Goal: Navigation & Orientation: Find specific page/section

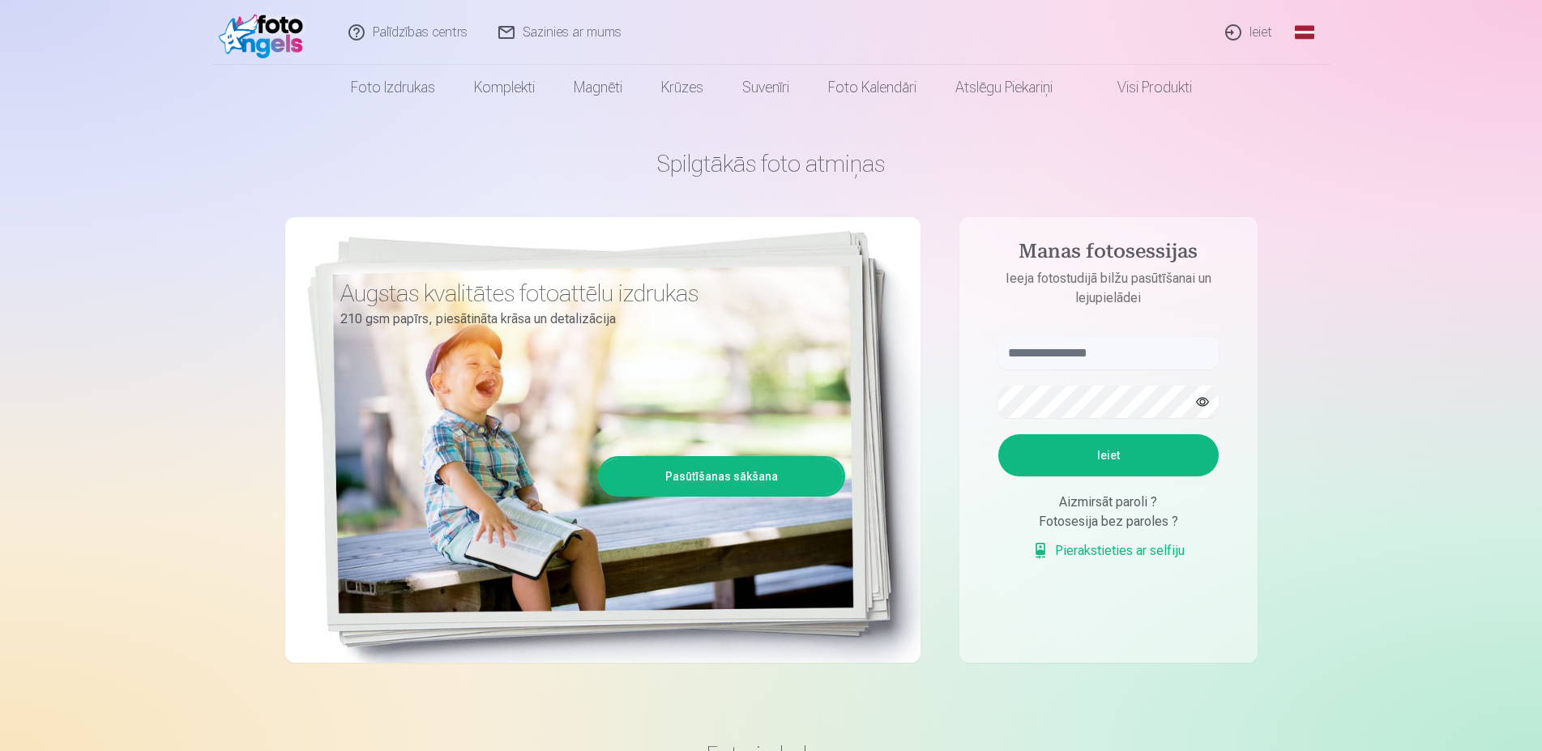
click at [1253, 32] on link "Ieiet" at bounding box center [1249, 32] width 78 height 65
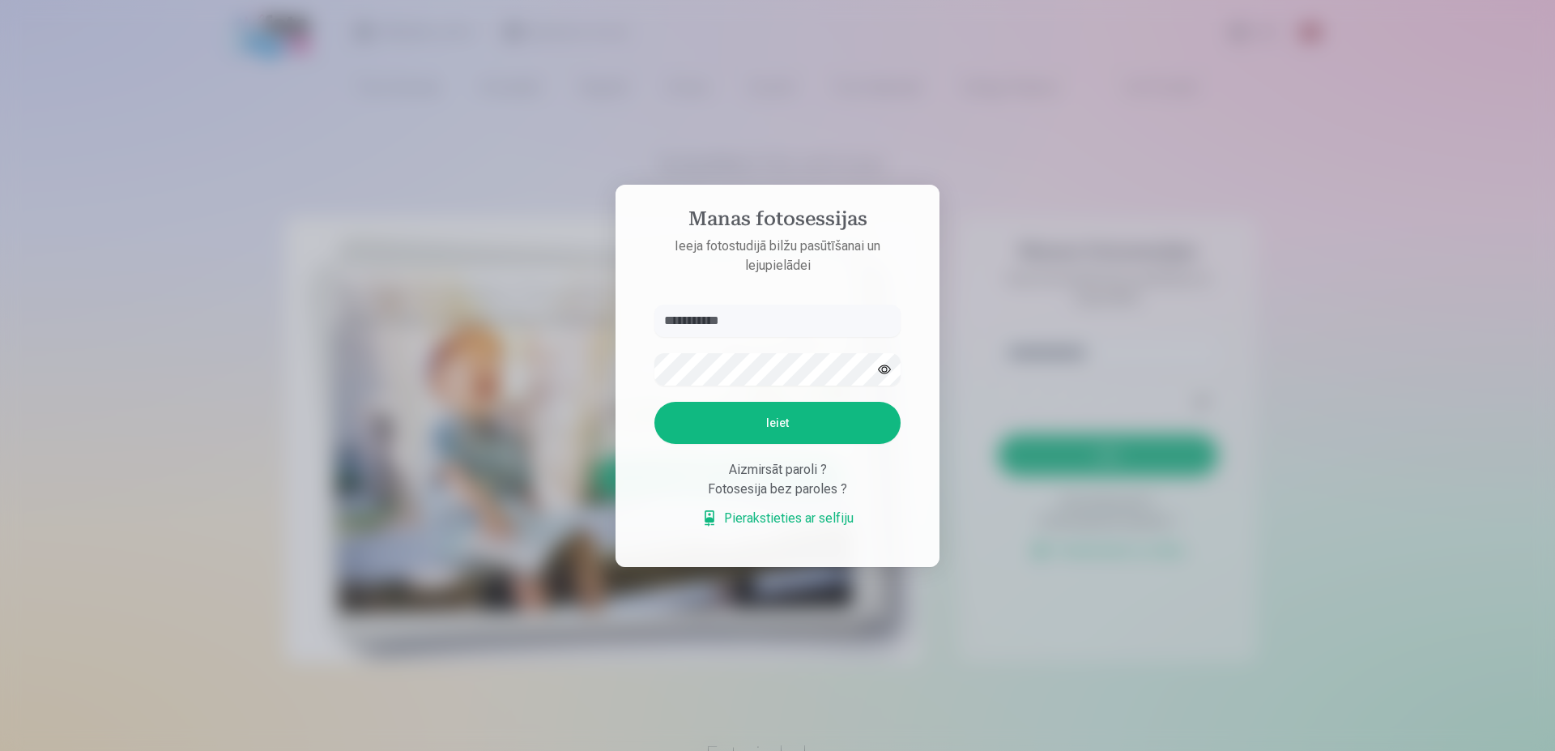
type input "**********"
click at [800, 422] on button "Ieiet" at bounding box center [778, 423] width 246 height 42
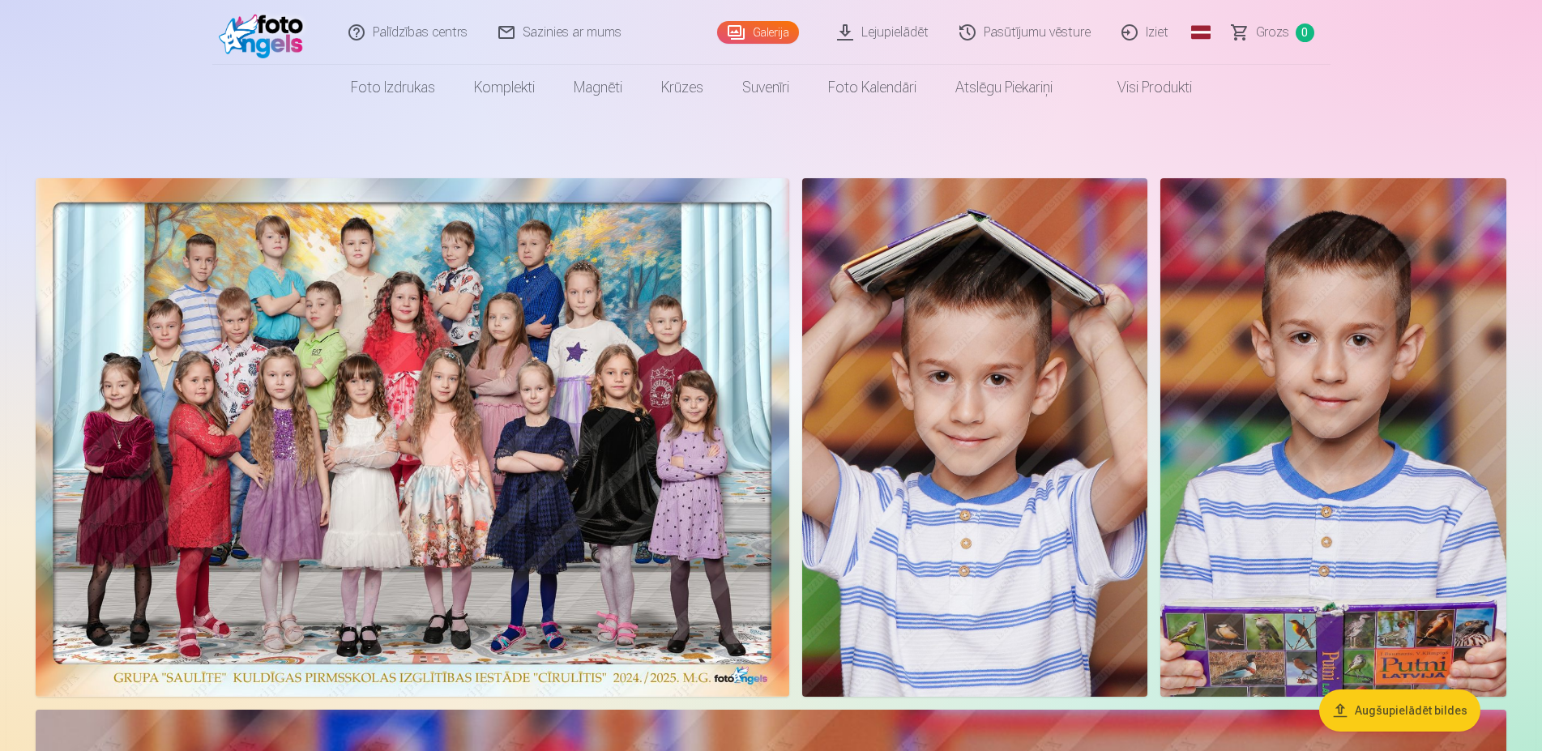
click at [997, 41] on link "Pasūtījumu vēsture" at bounding box center [1026, 32] width 162 height 65
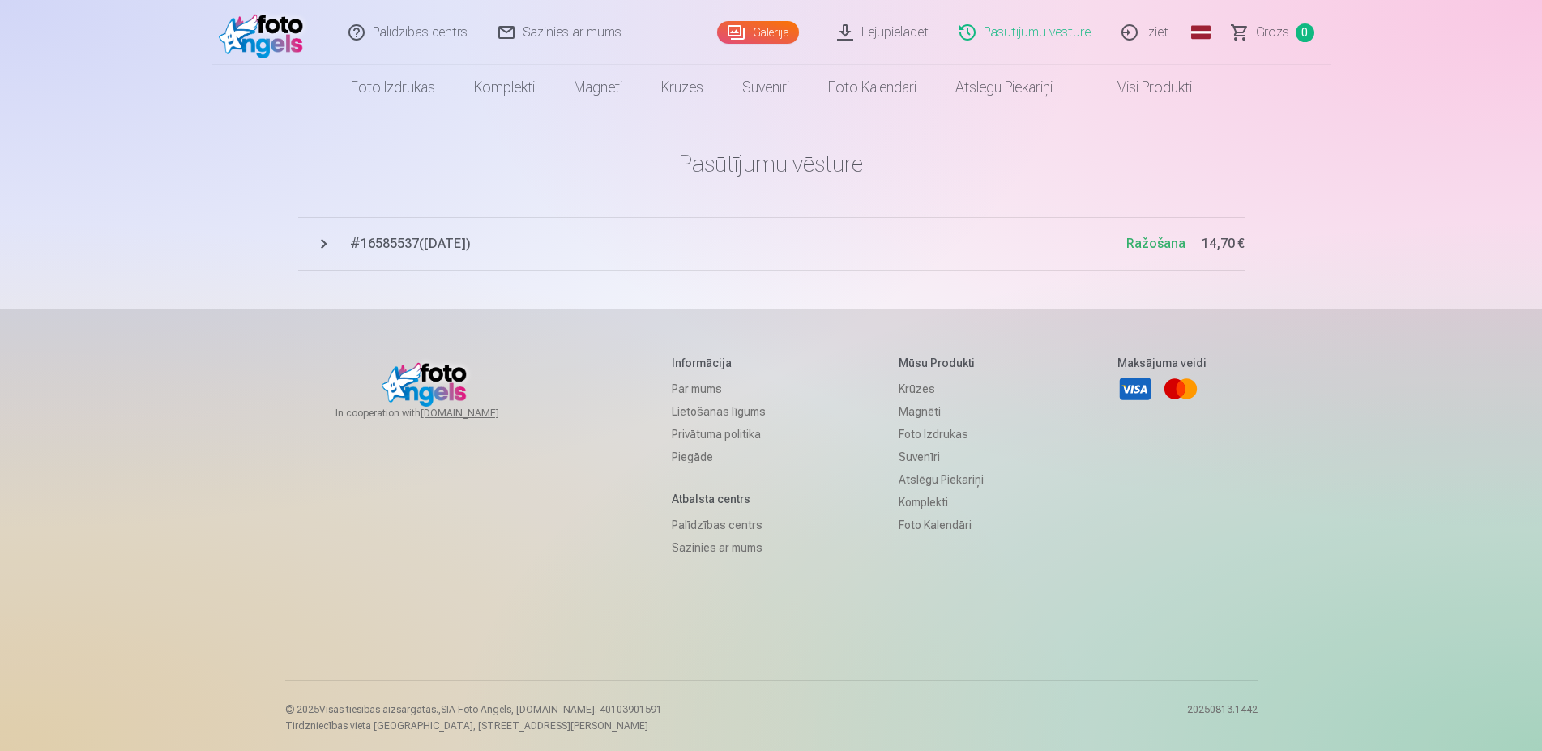
click at [881, 33] on link "Lejupielādēt" at bounding box center [883, 32] width 122 height 65
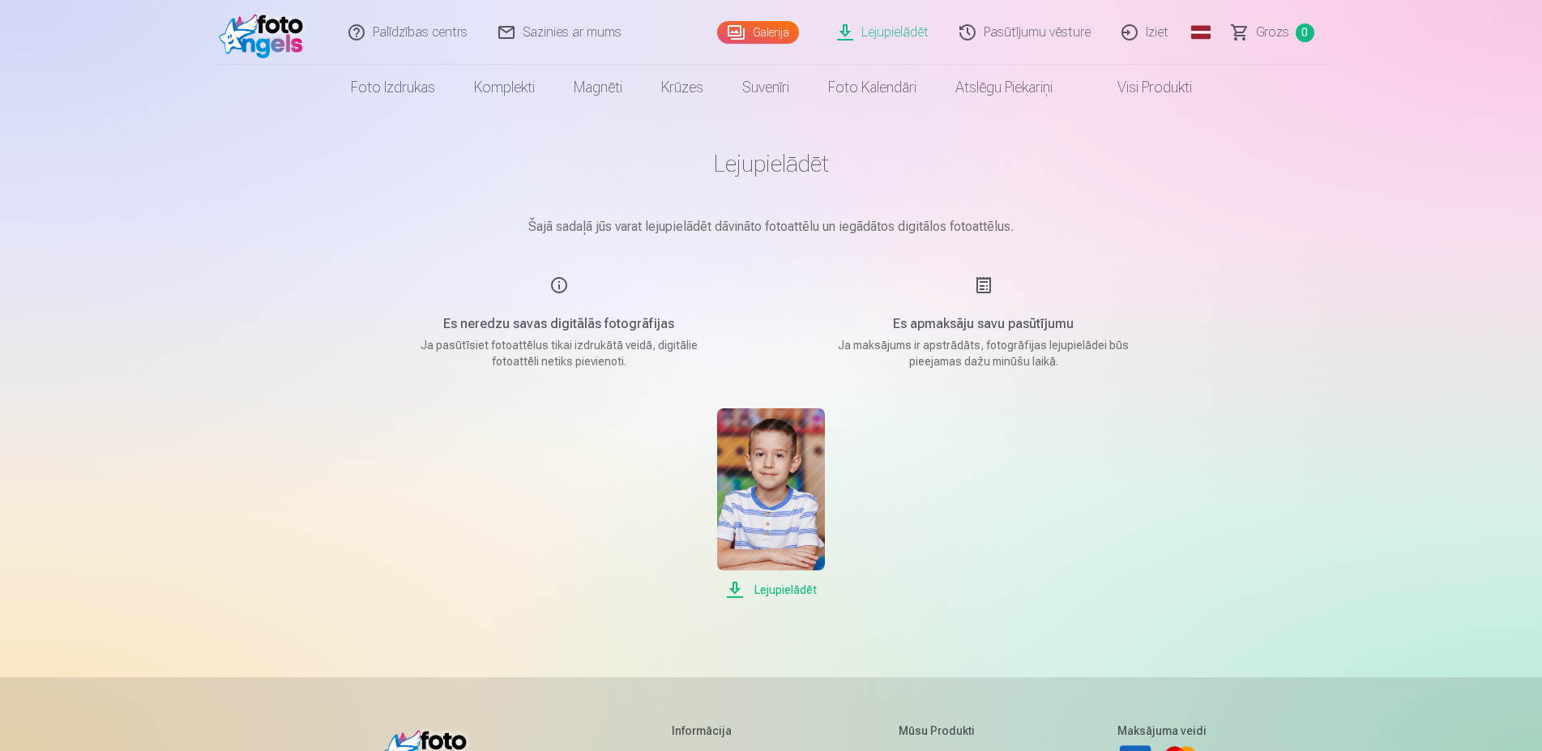
click at [994, 318] on h5 "Es apmaksāju savu pasūtījumu" at bounding box center [984, 323] width 308 height 19
click at [1005, 369] on p "Ja maksājums ir apstrādāts, fotogrāfijas lejupielādei būs pieejamas dažu minūšu…" at bounding box center [984, 353] width 308 height 32
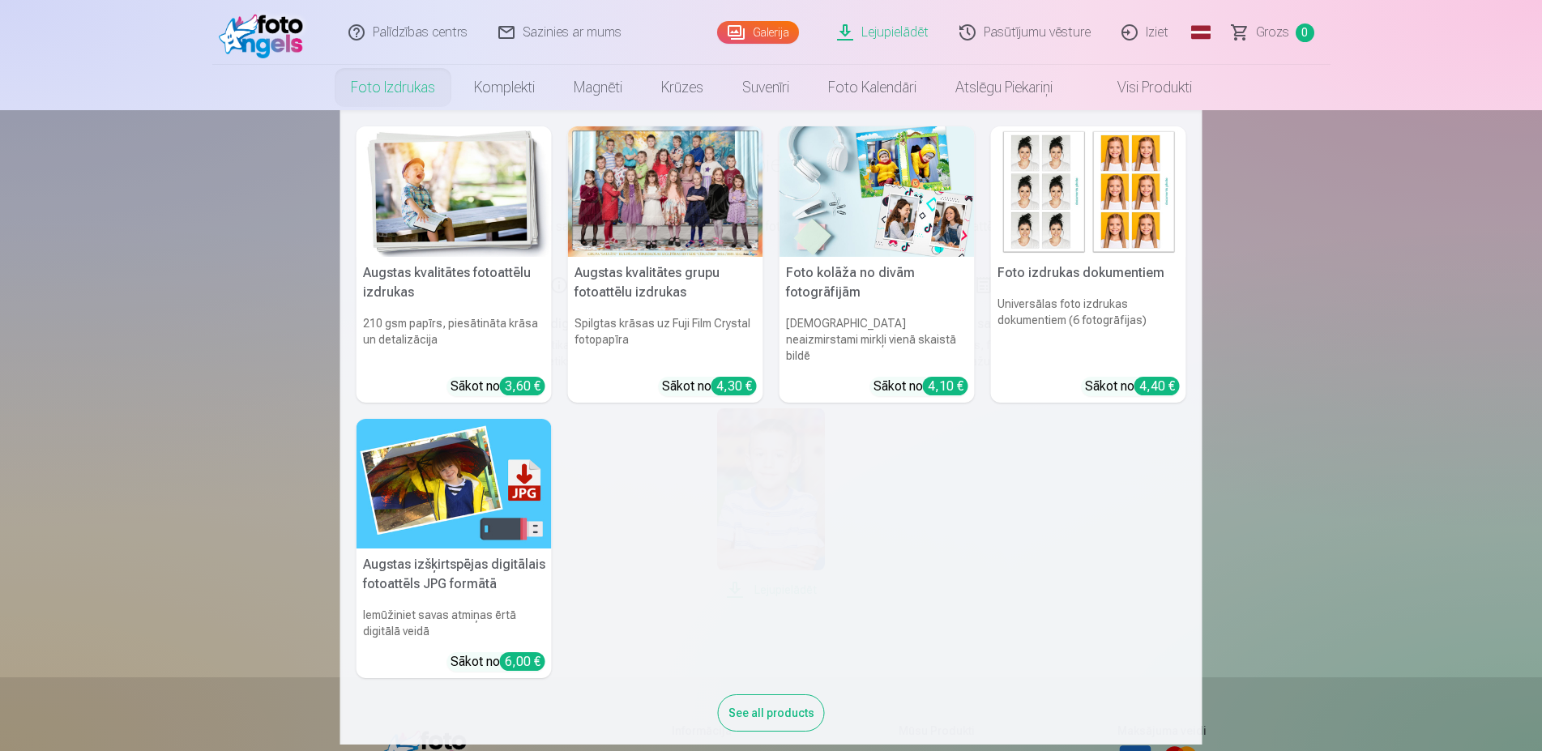
click at [386, 96] on link "Foto izdrukas" at bounding box center [392, 87] width 123 height 45
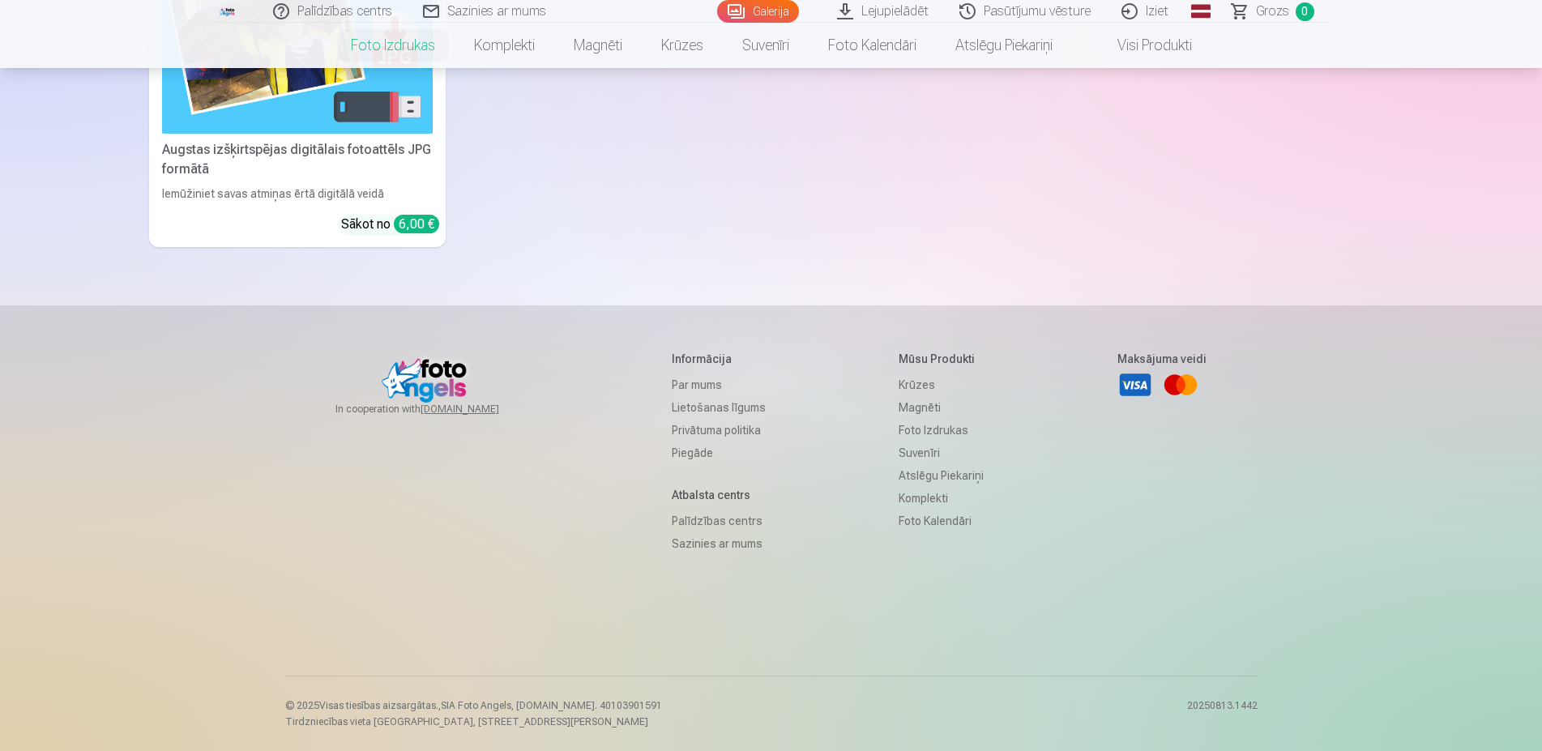
scroll to position [194, 0]
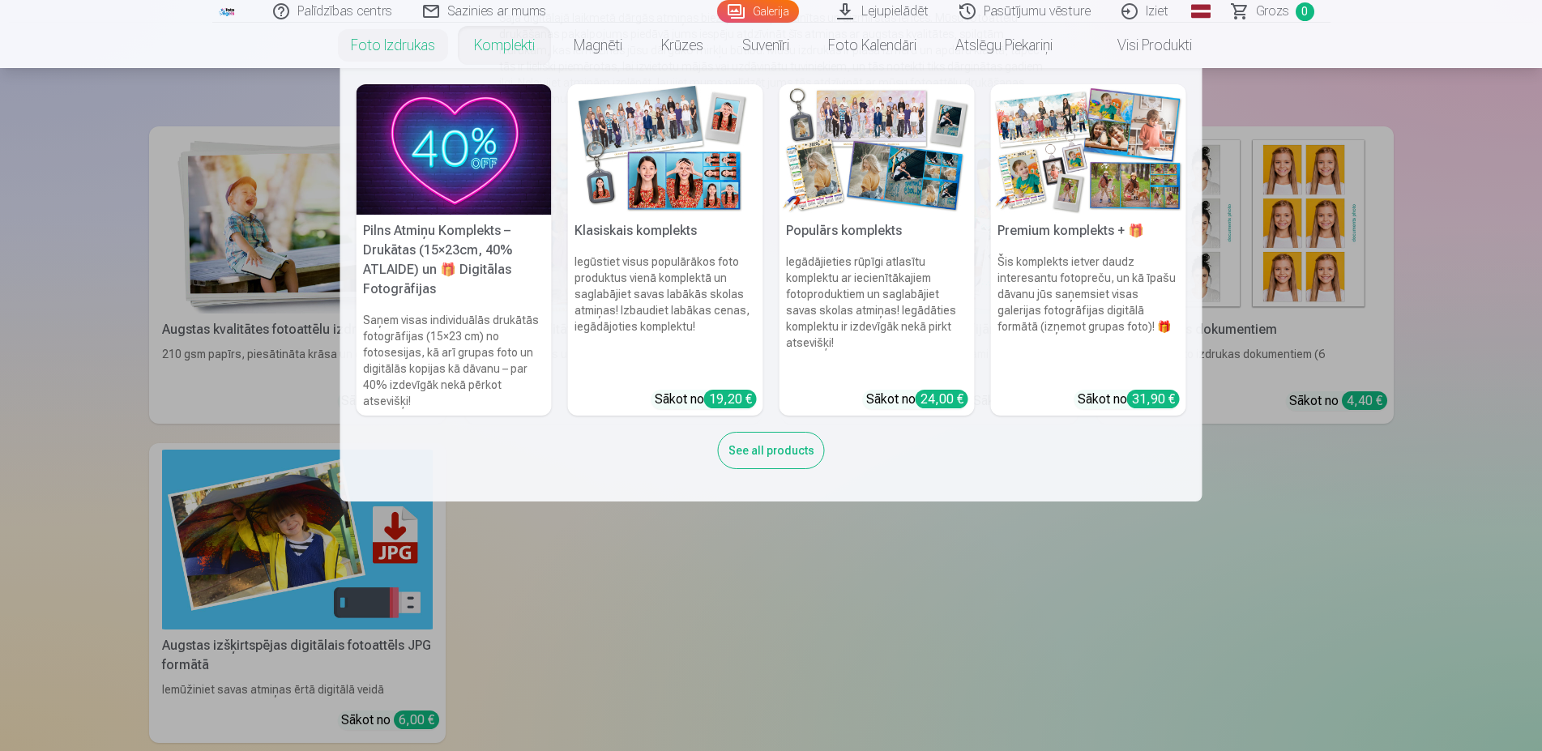
click at [505, 51] on link "Komplekti" at bounding box center [504, 45] width 100 height 45
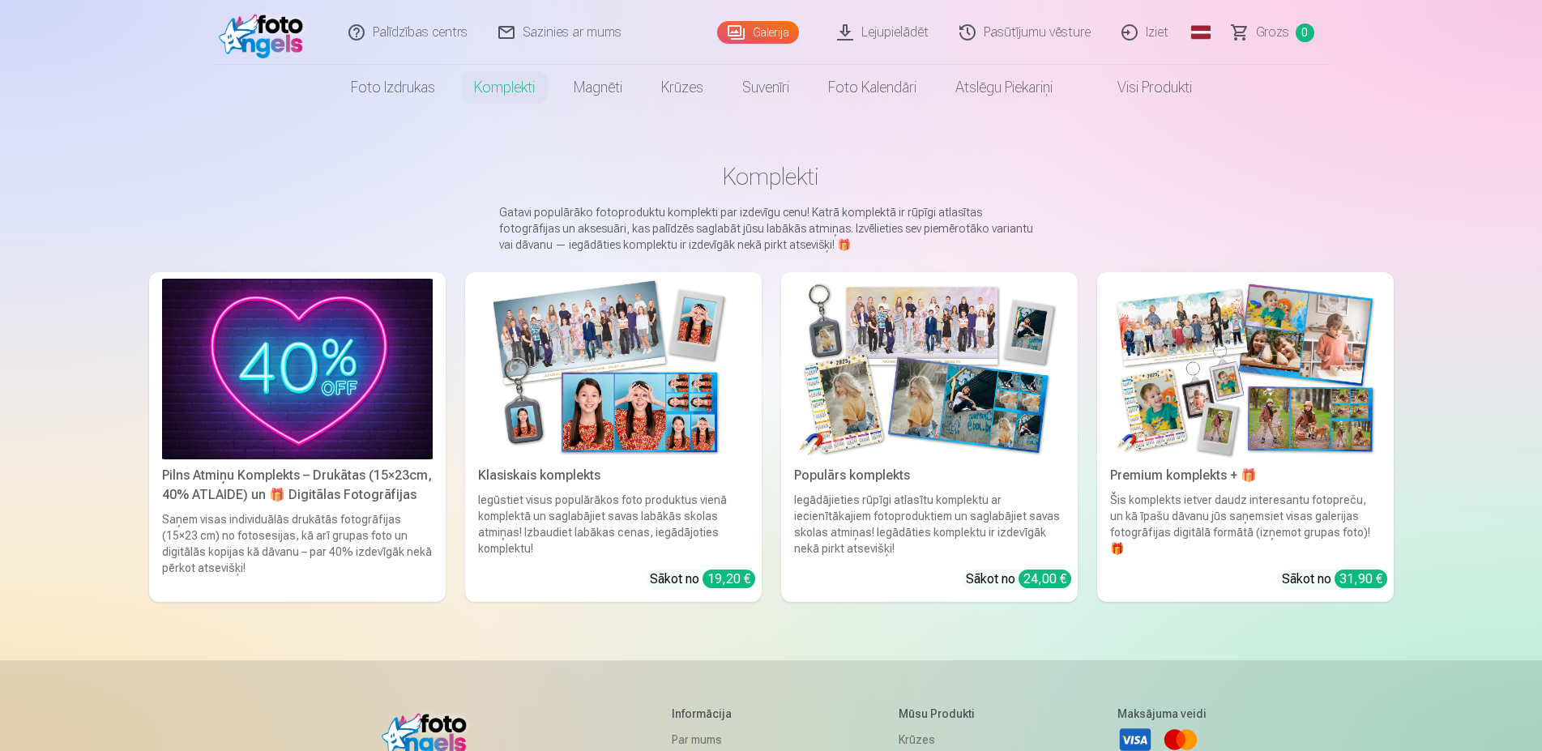
click at [760, 36] on link "Galerija" at bounding box center [758, 32] width 82 height 23
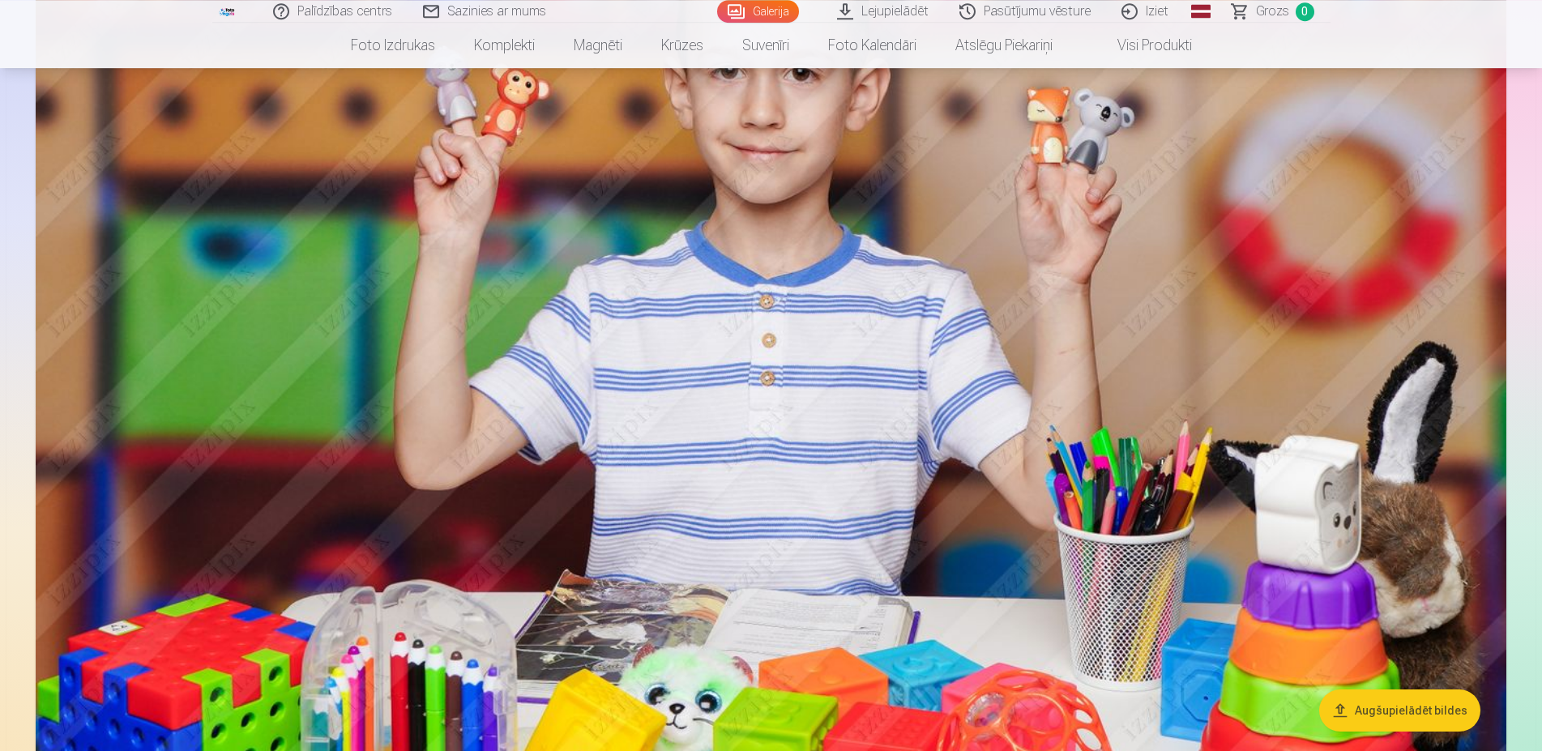
scroll to position [909, 0]
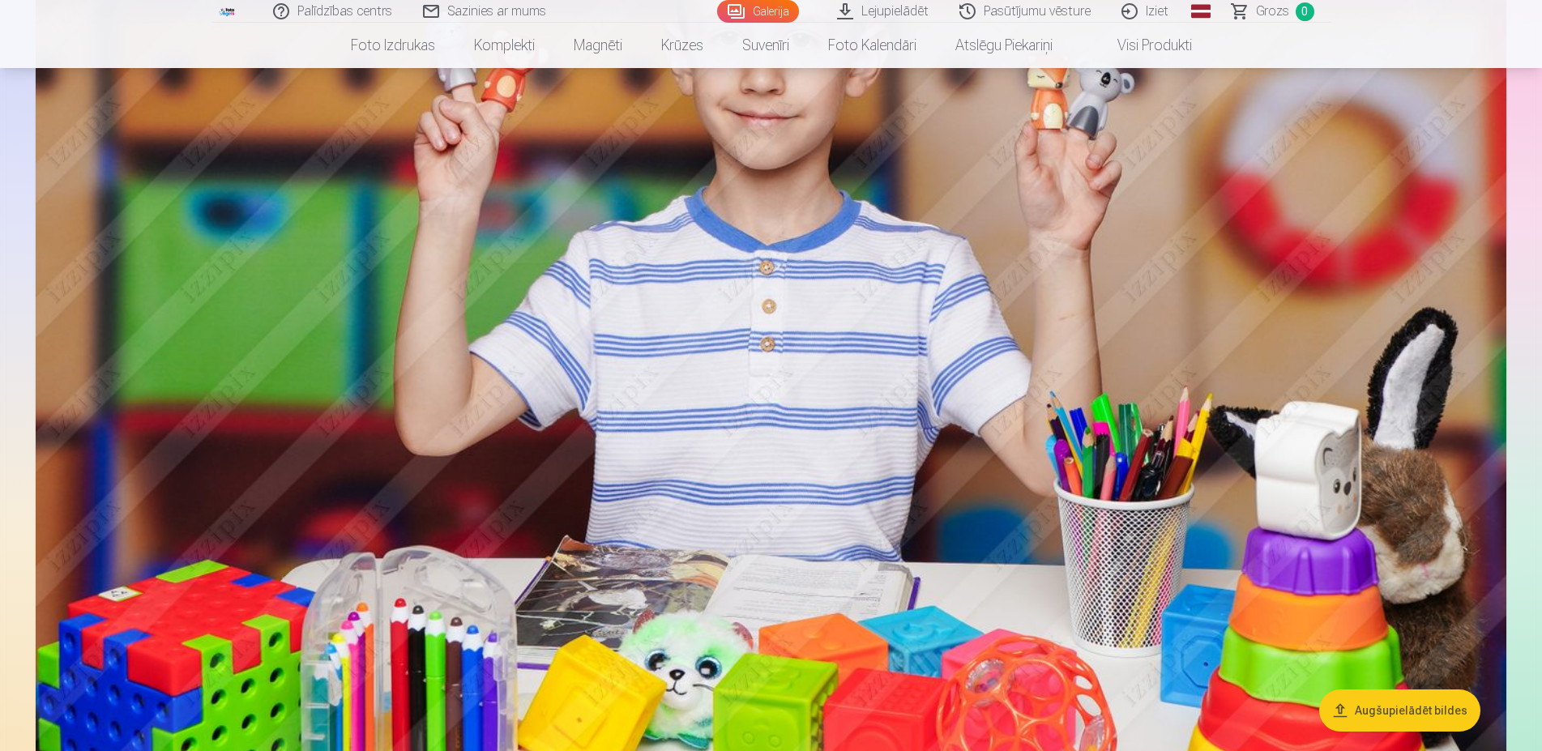
click at [1427, 721] on button "Augšupielādēt bildes" at bounding box center [1399, 710] width 161 height 42
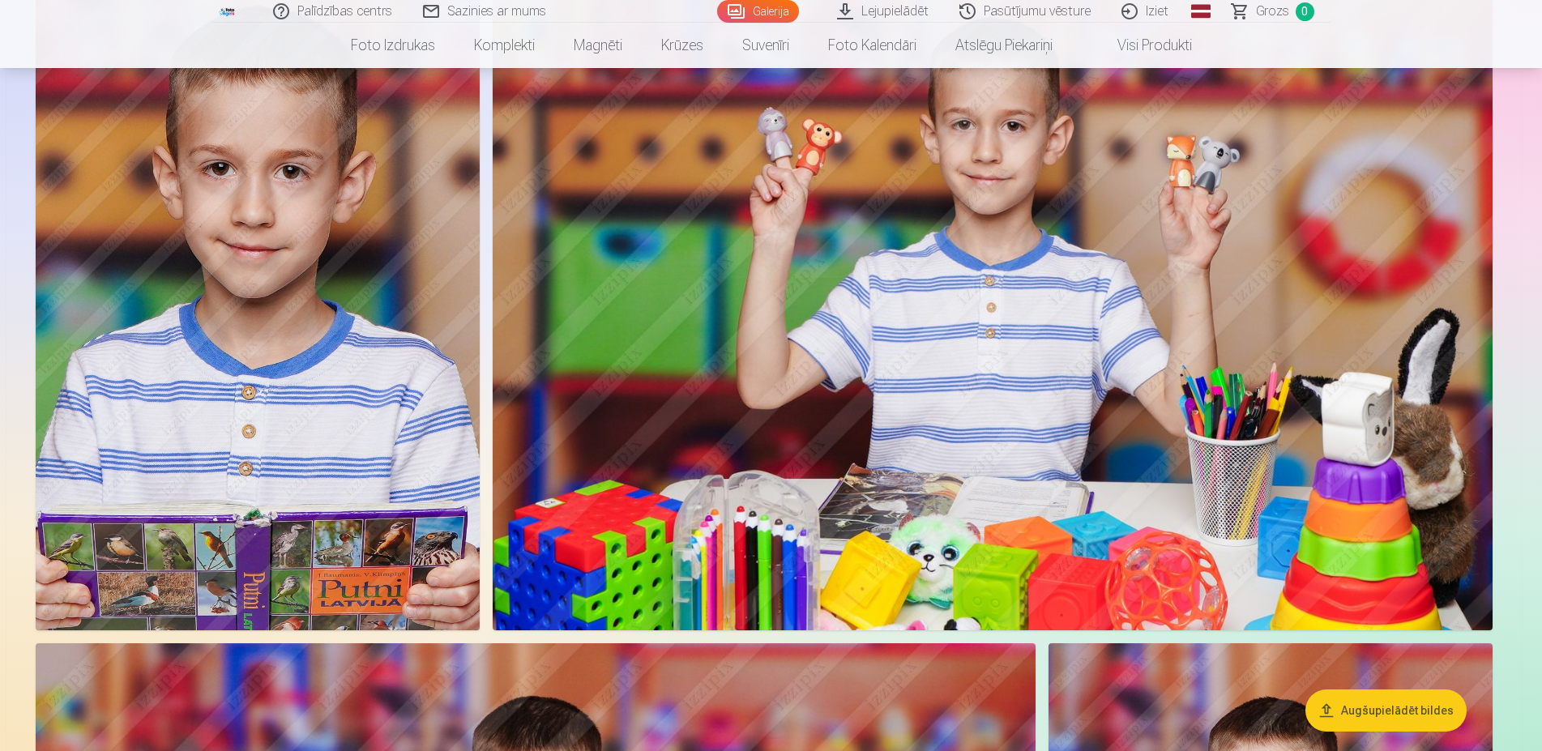
scroll to position [914, 0]
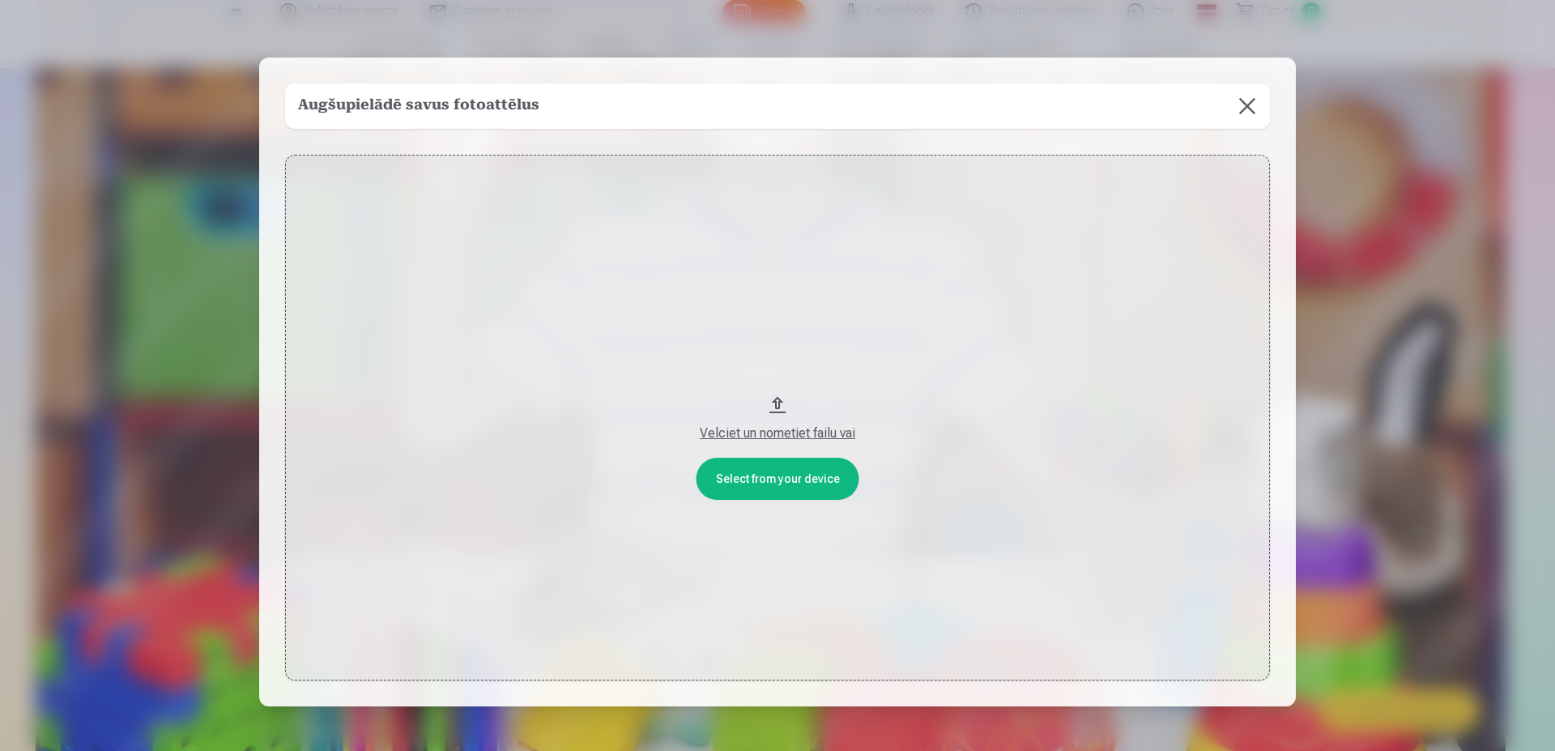
click at [1243, 105] on button at bounding box center [1247, 105] width 45 height 45
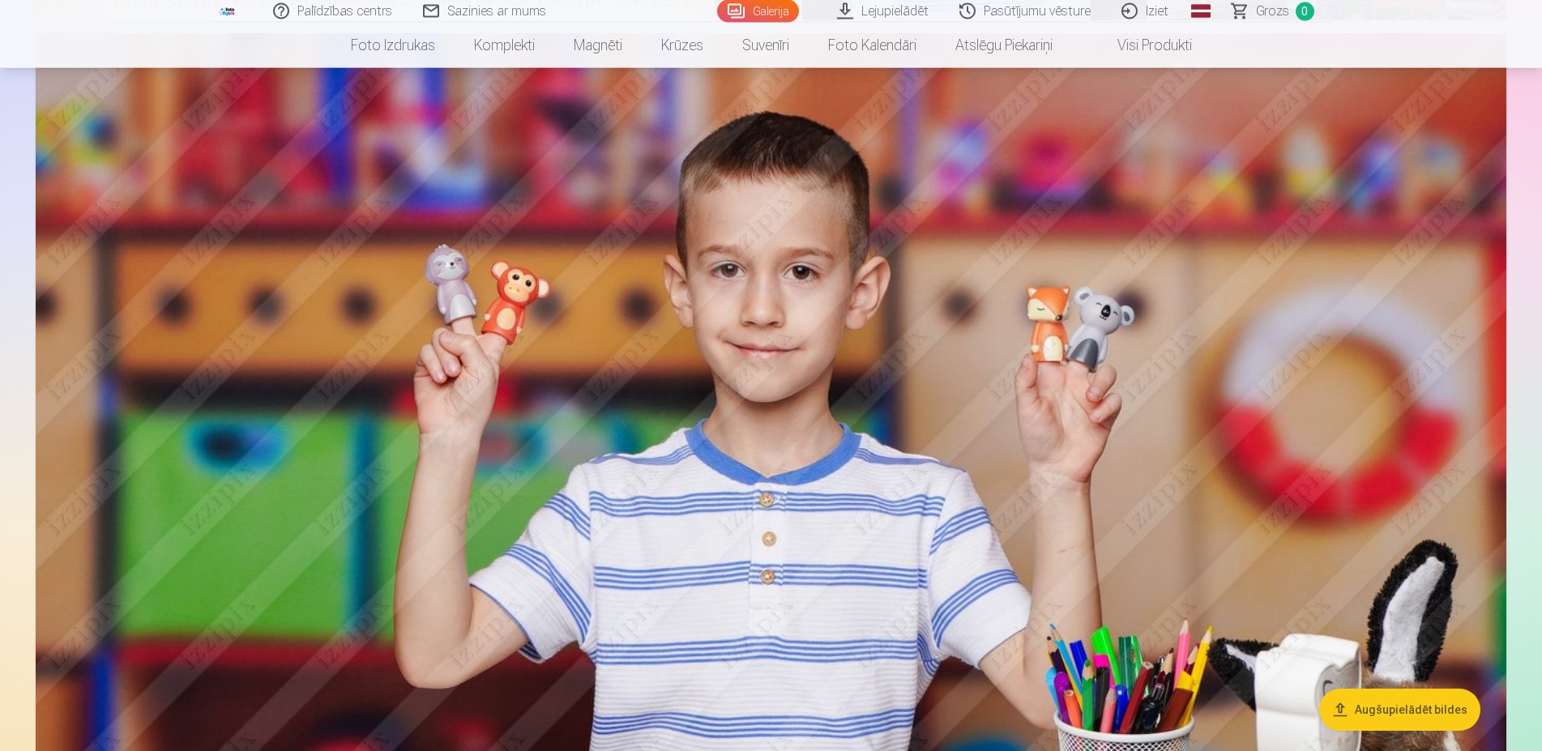
scroll to position [583, 0]
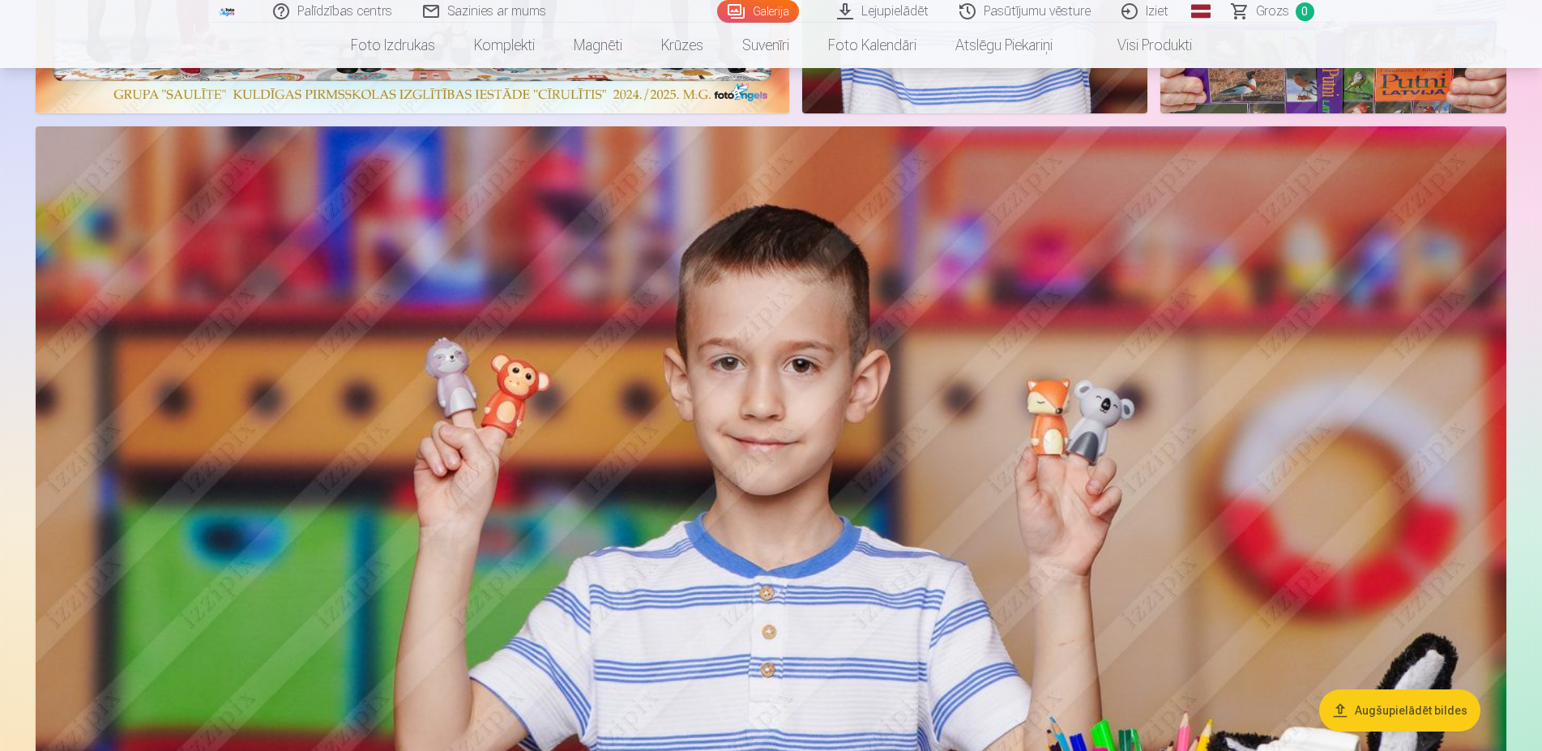
click at [907, 2] on link "Lejupielādēt" at bounding box center [883, 11] width 122 height 23
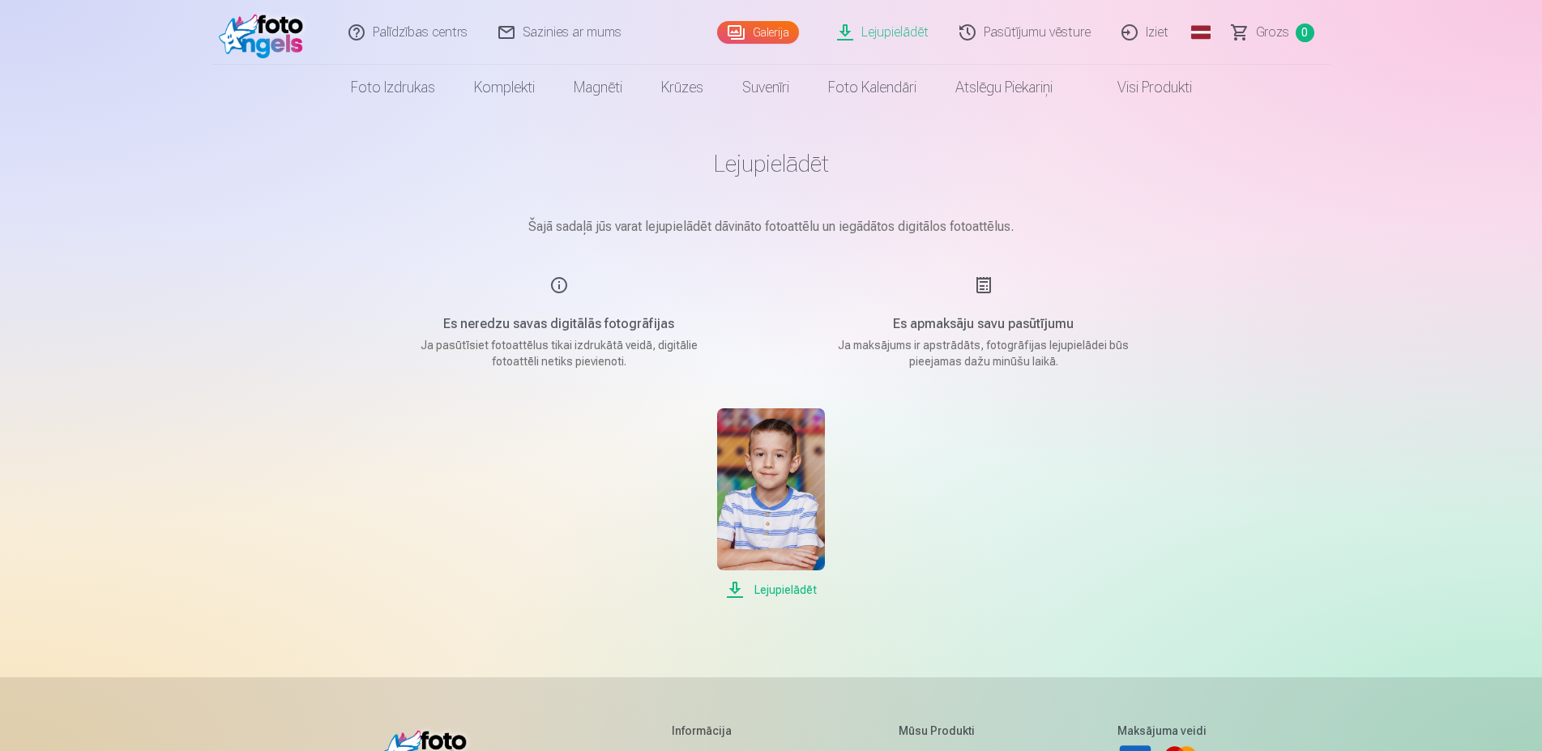
click at [1039, 32] on link "Pasūtījumu vēsture" at bounding box center [1026, 32] width 162 height 65
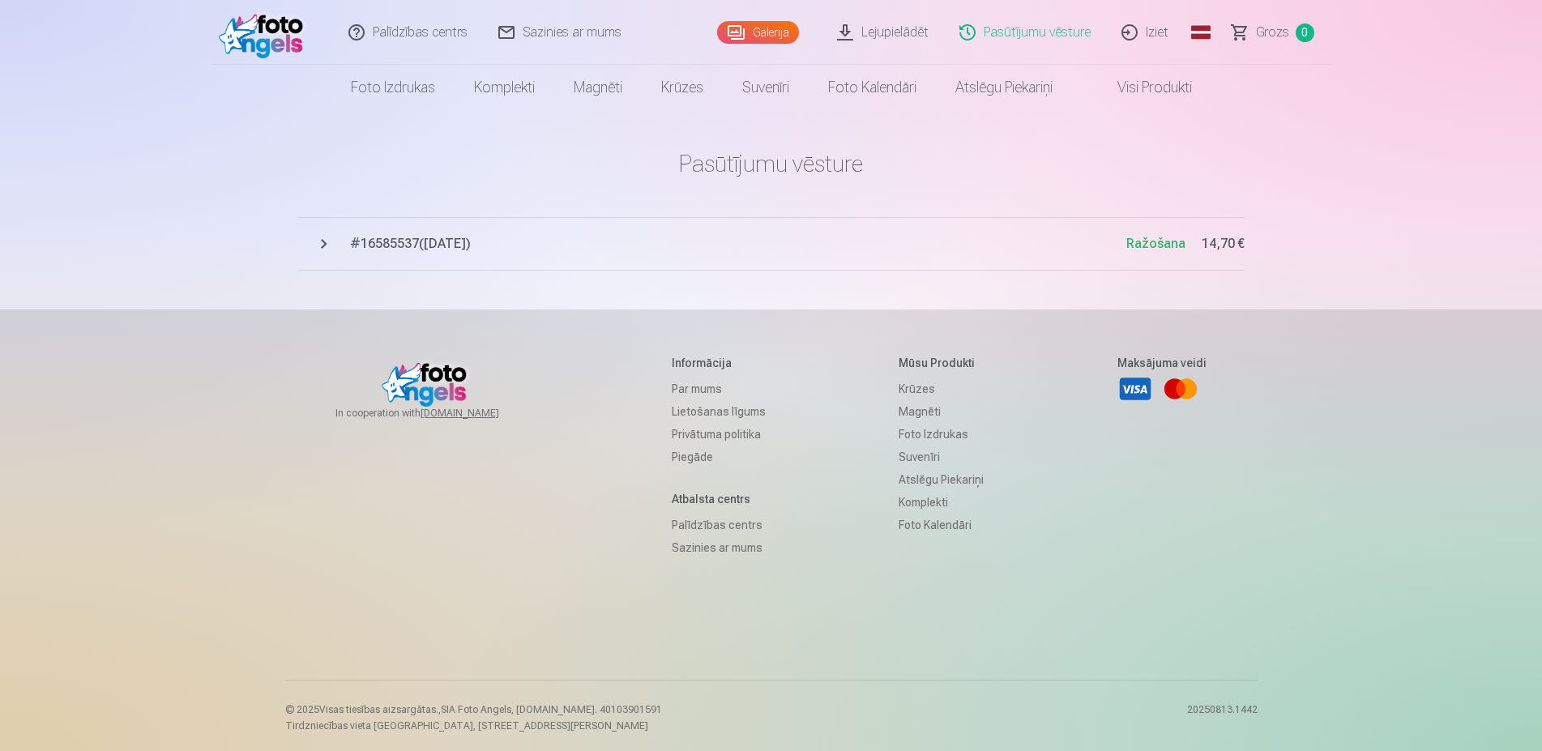
click at [445, 246] on span "# 16585537 ( [DATE] )" at bounding box center [738, 243] width 776 height 19
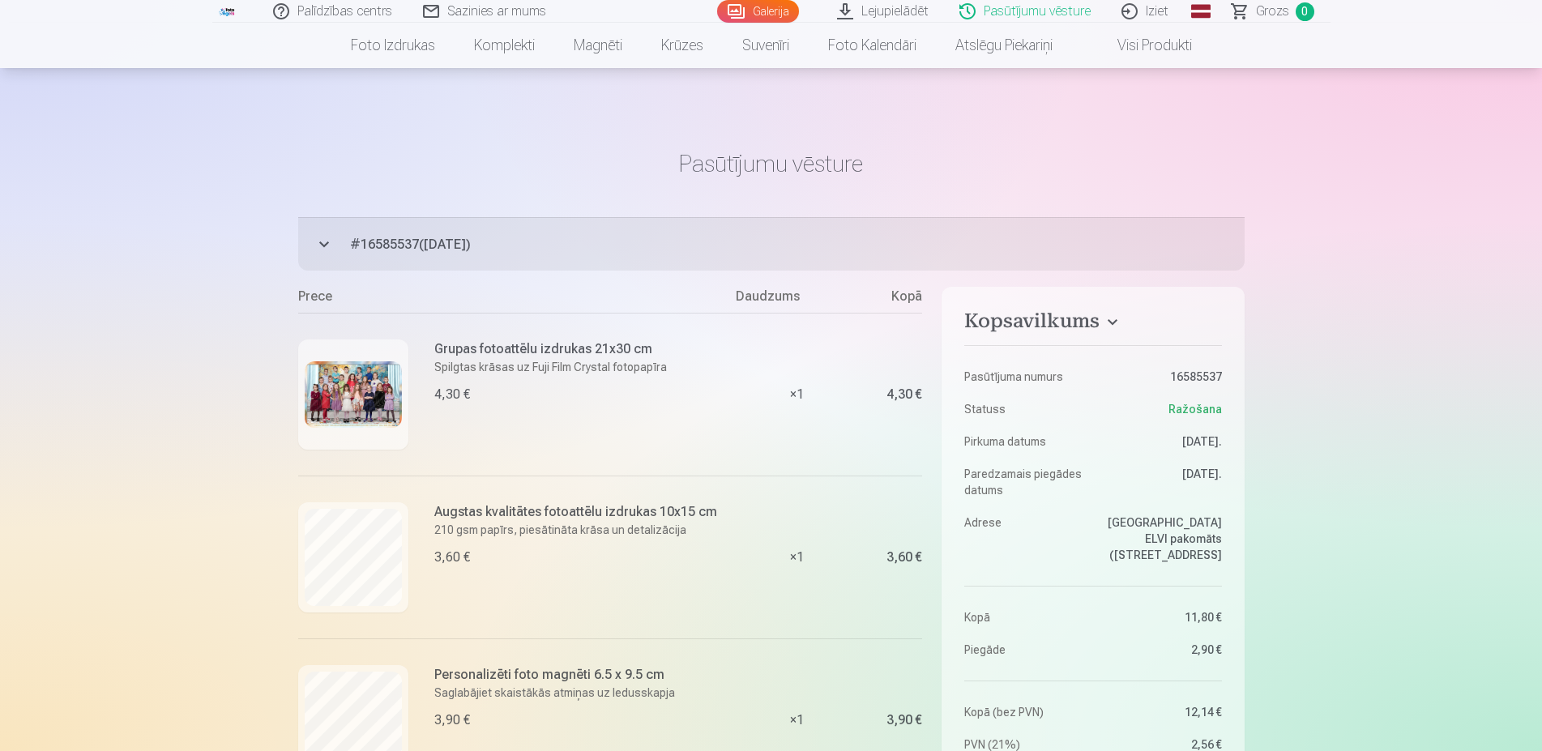
scroll to position [248, 0]
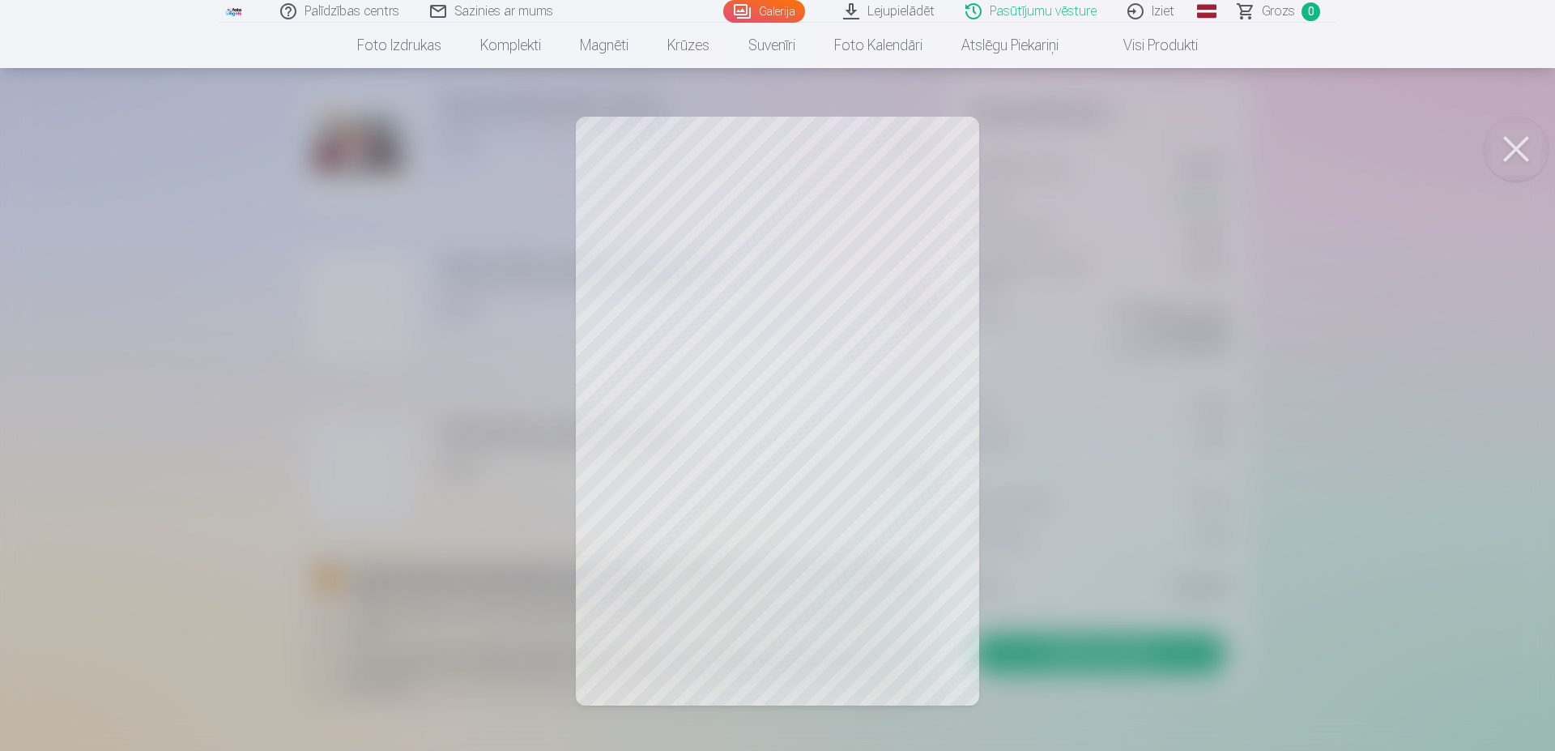
click at [1357, 366] on div at bounding box center [777, 375] width 1555 height 751
click at [204, 433] on div at bounding box center [777, 375] width 1555 height 751
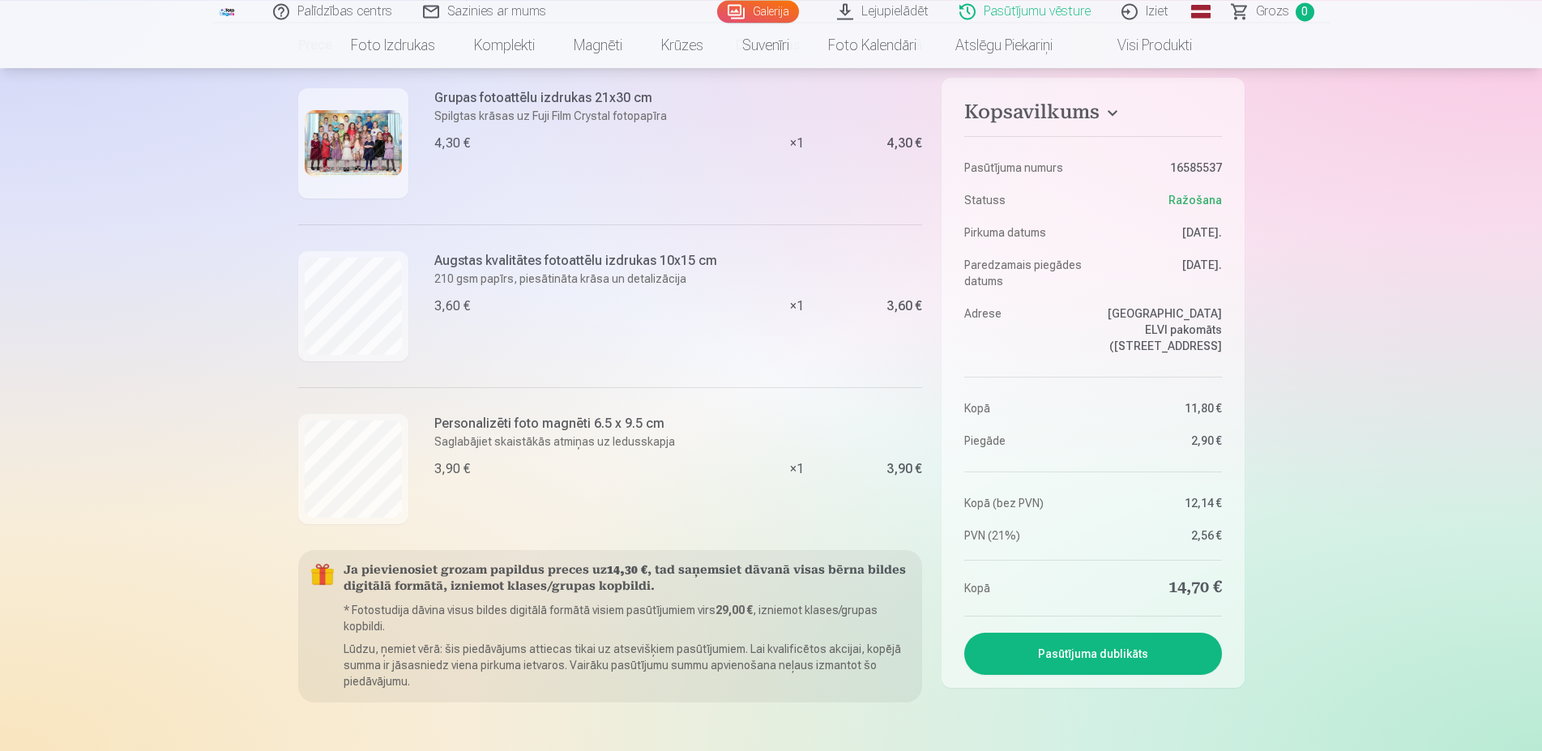
scroll to position [250, 0]
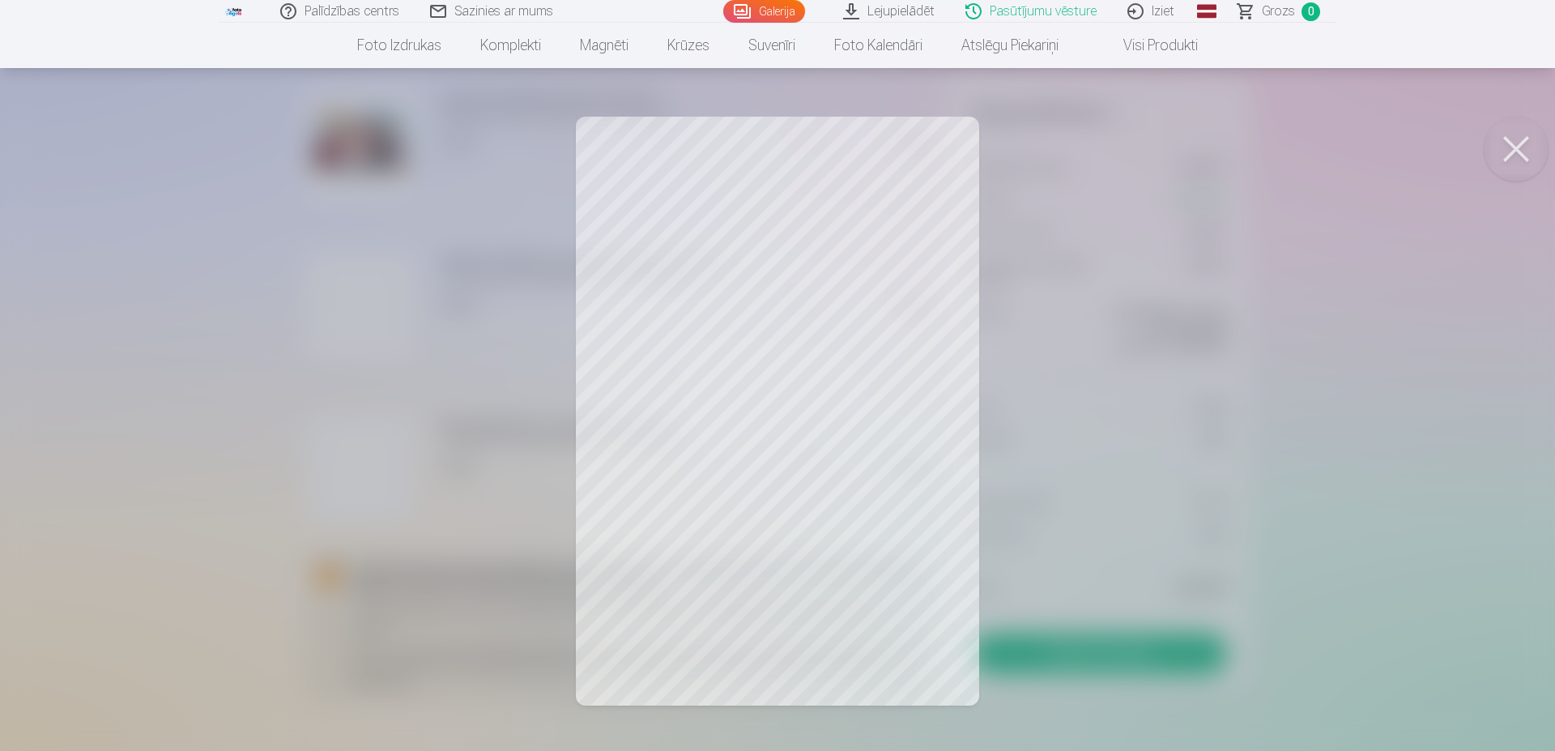
click at [889, 415] on div at bounding box center [777, 375] width 1555 height 751
click at [161, 510] on div at bounding box center [777, 375] width 1555 height 751
click at [1528, 142] on button at bounding box center [1516, 149] width 65 height 65
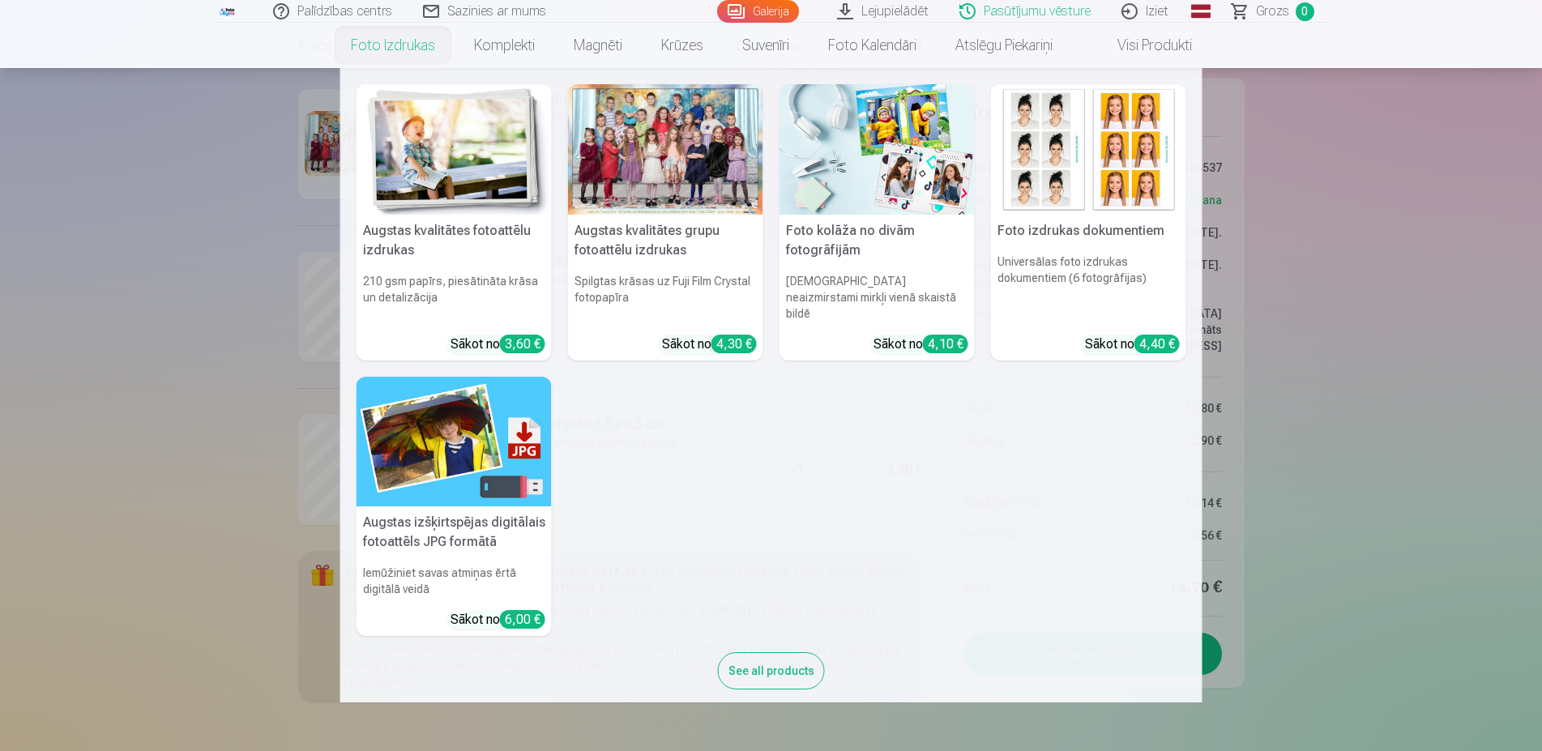
click at [402, 51] on link "Foto izdrukas" at bounding box center [392, 45] width 123 height 45
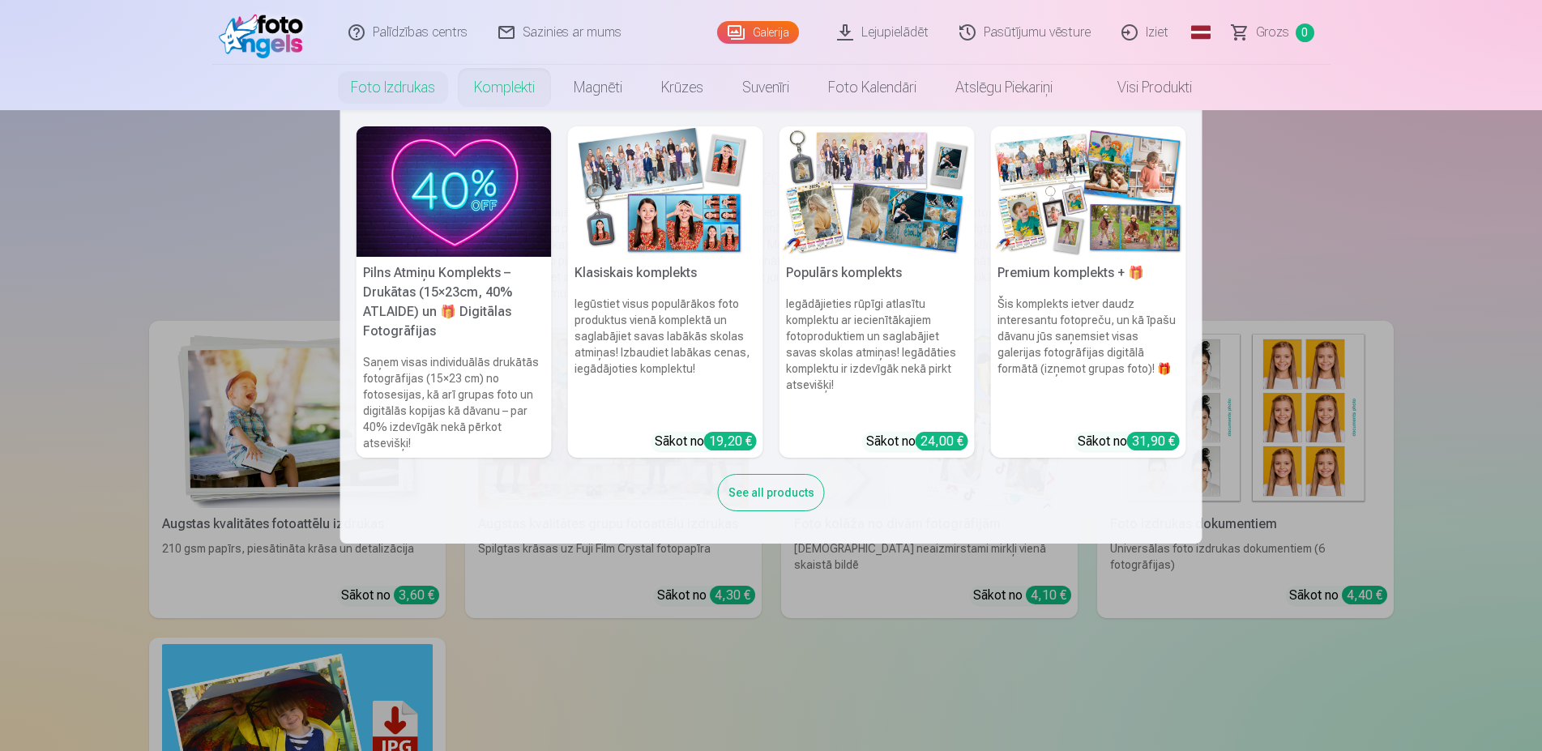
click at [492, 88] on link "Komplekti" at bounding box center [504, 87] width 100 height 45
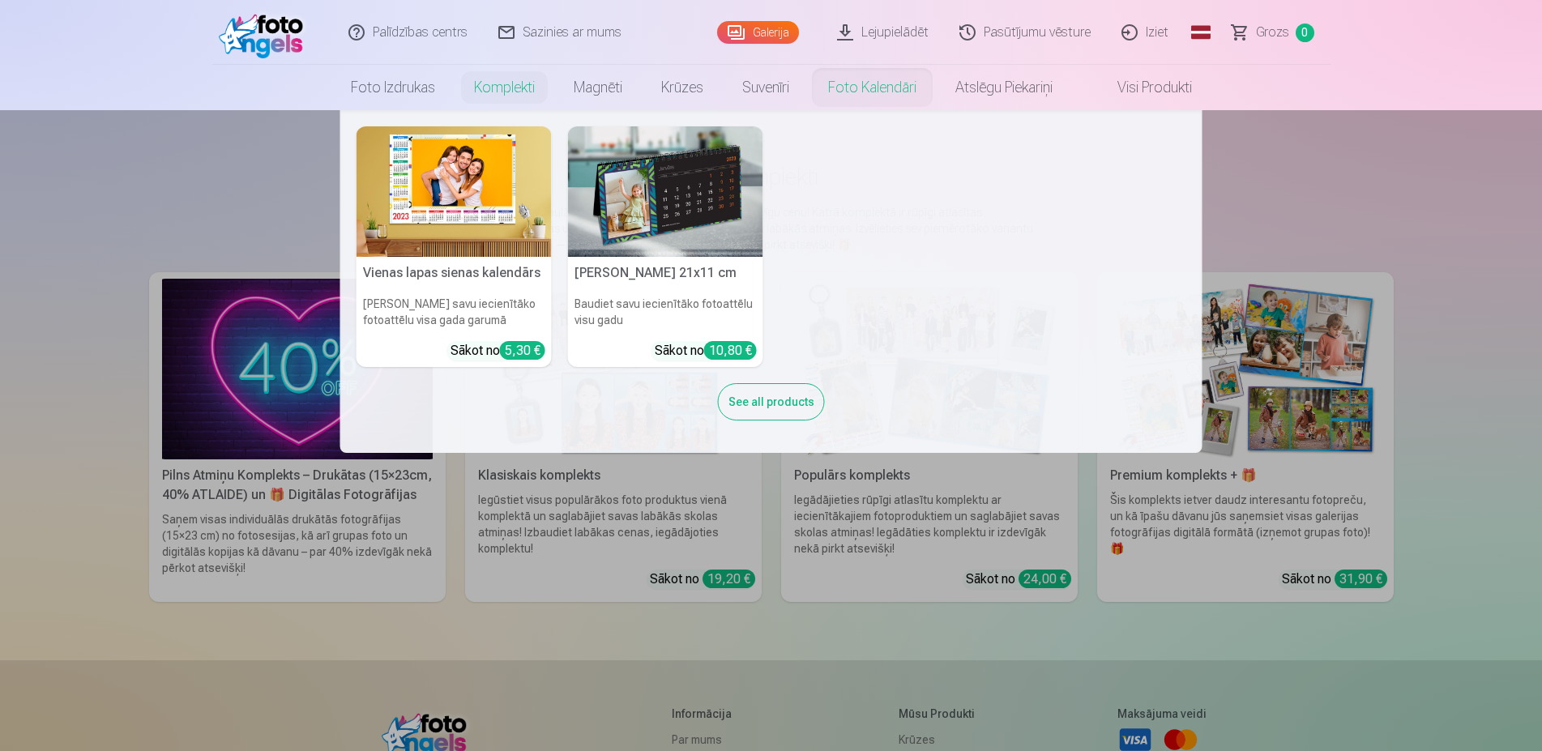
click at [871, 92] on link "Foto kalendāri" at bounding box center [871, 87] width 127 height 45
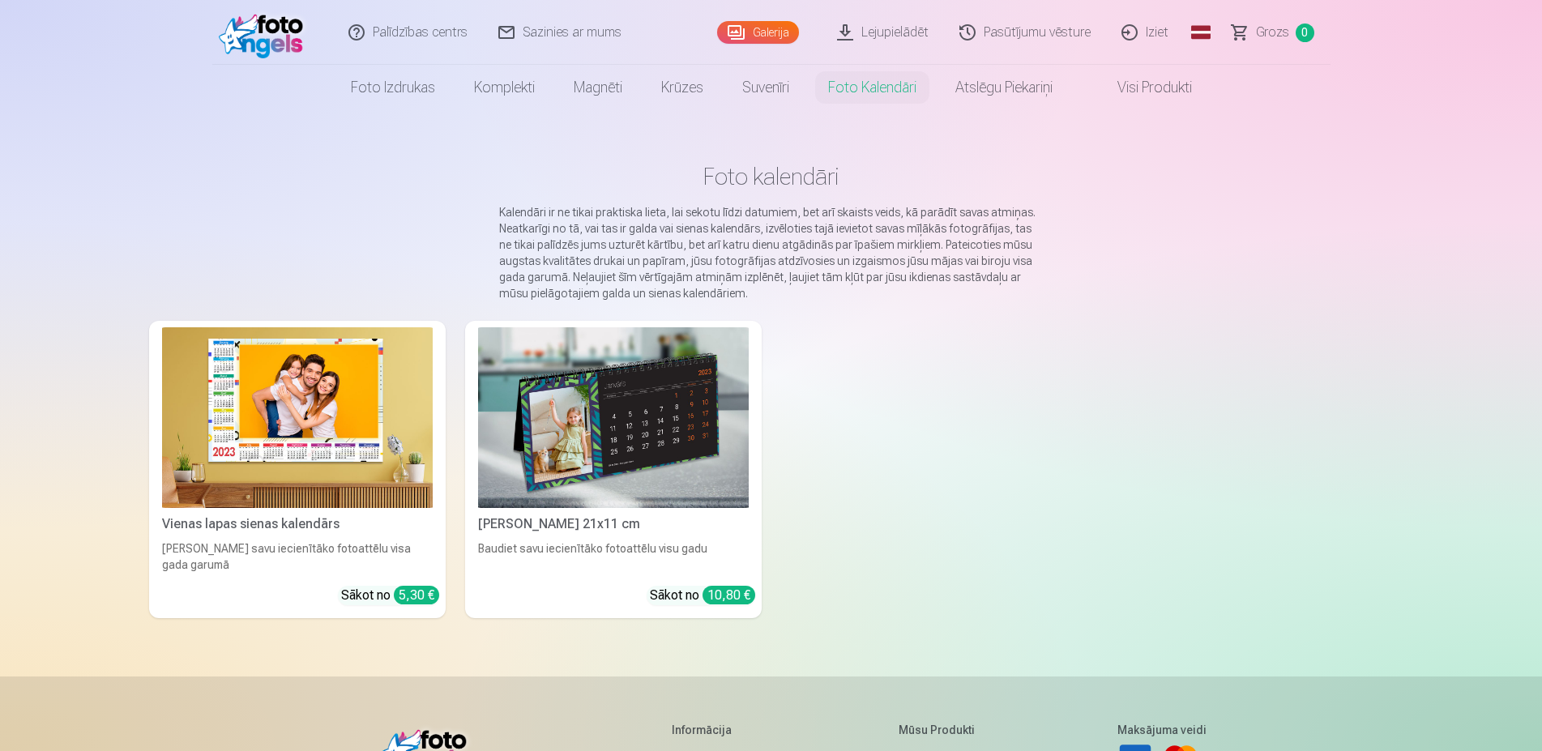
click at [1144, 86] on link "Visi produkti" at bounding box center [1141, 87] width 139 height 45
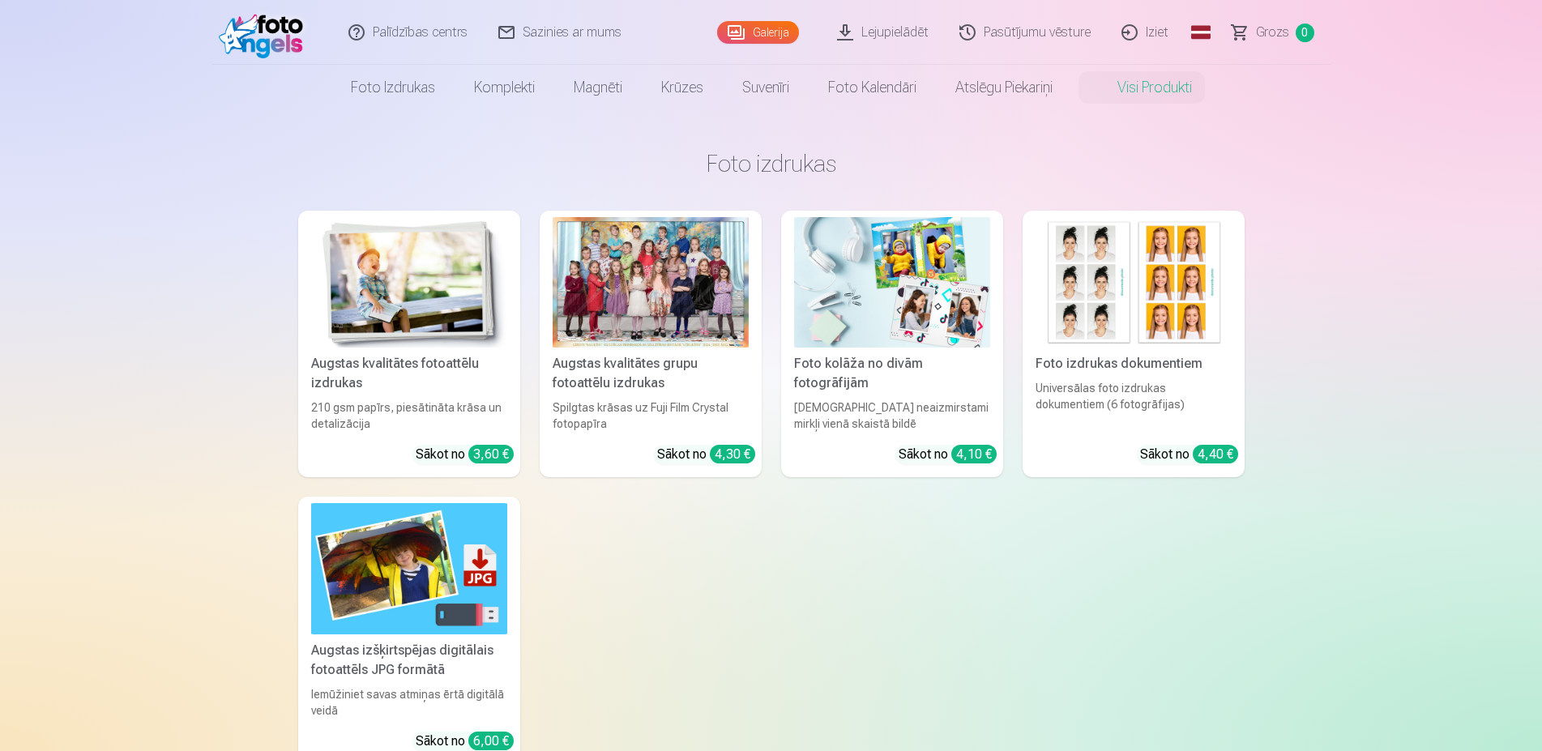
click at [767, 34] on link "Galerija" at bounding box center [758, 32] width 82 height 23
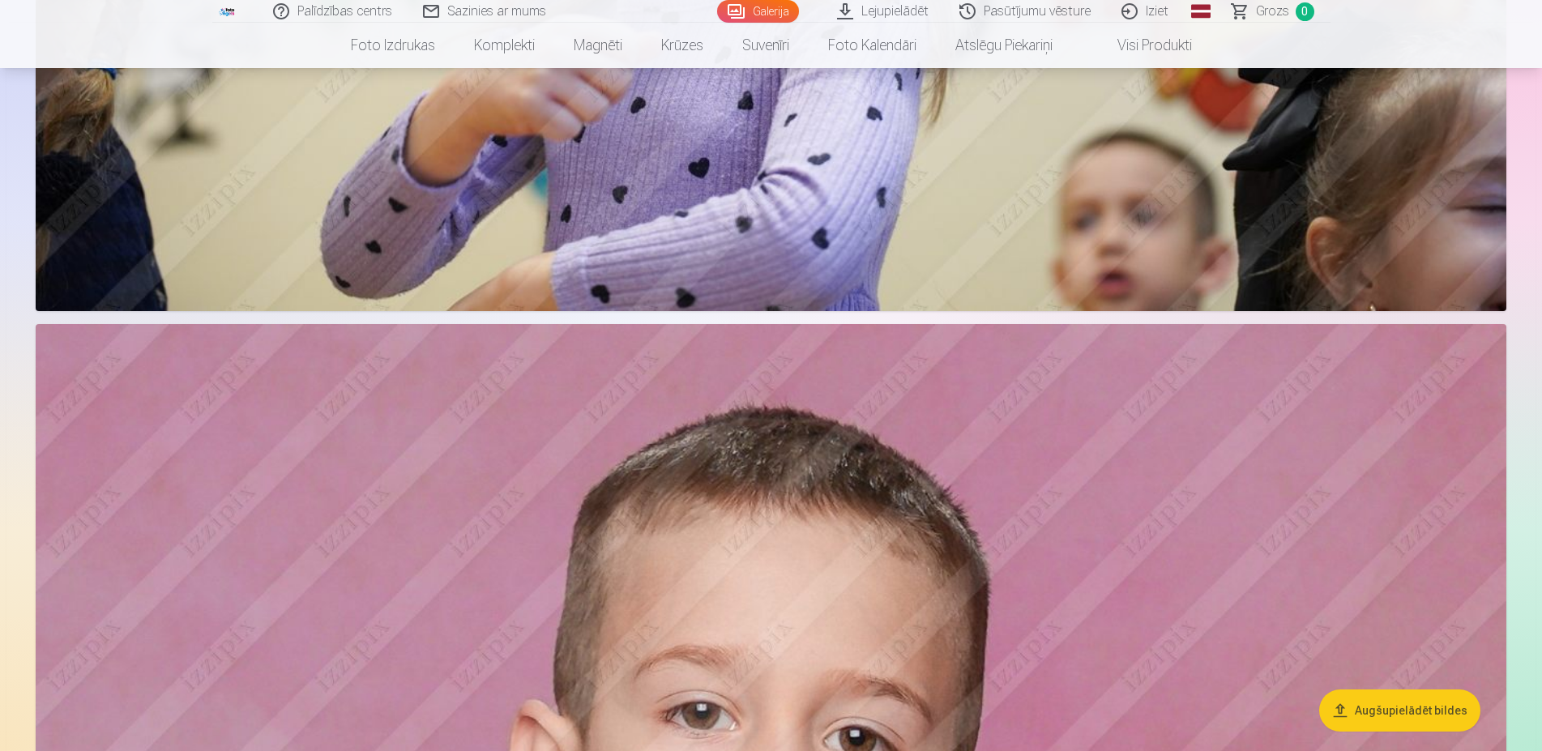
scroll to position [11155, 0]
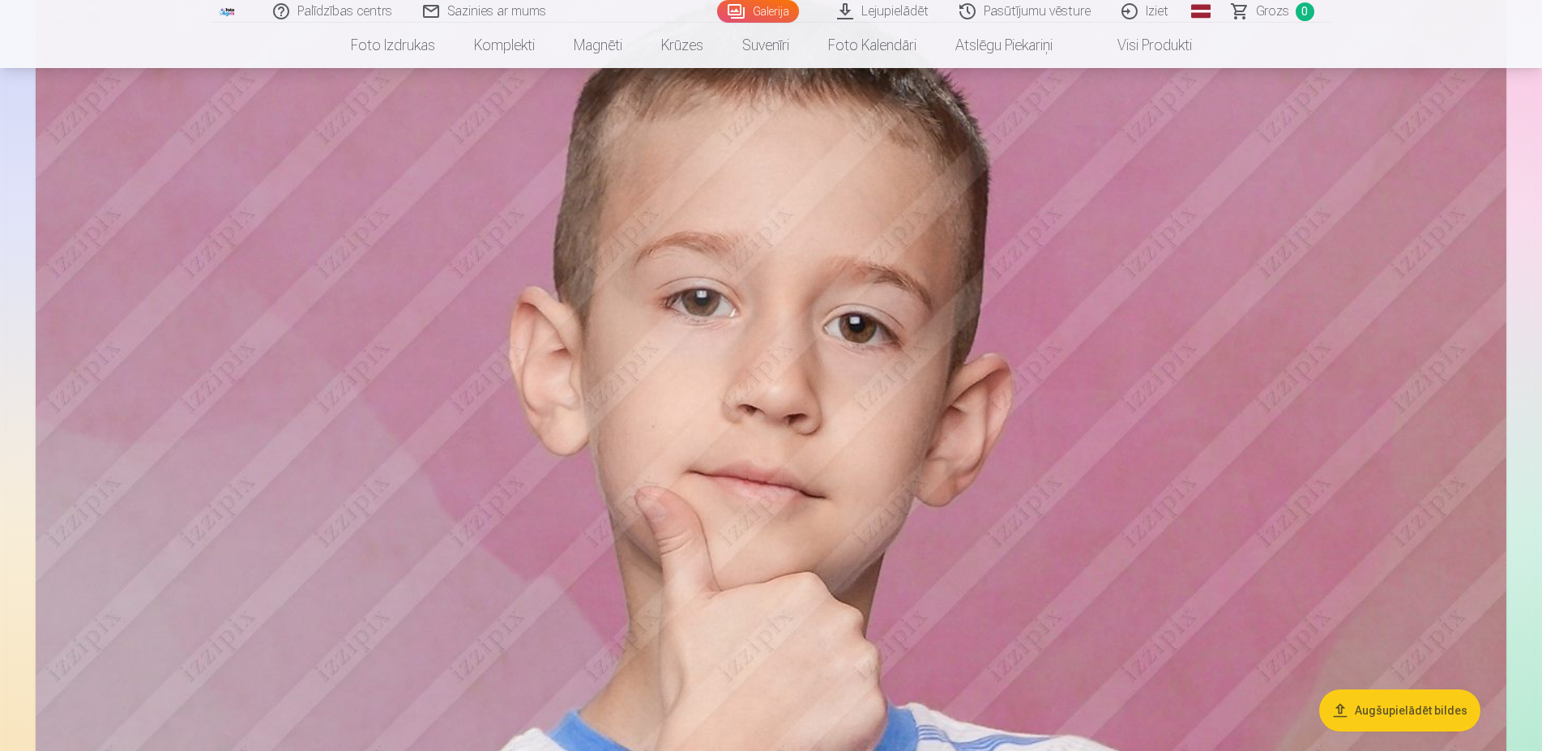
click at [1153, 14] on link "Iziet" at bounding box center [1146, 11] width 78 height 23
